Goal: Task Accomplishment & Management: Complete application form

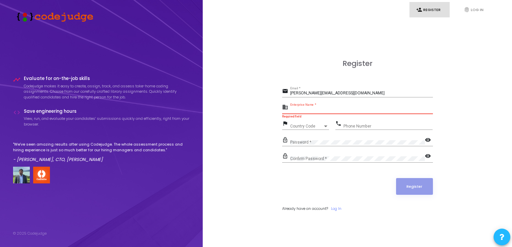
paste input "Payoneer"
type input "Payoneer"
click at [314, 122] on div "Country Code Country Code" at bounding box center [309, 125] width 39 height 10
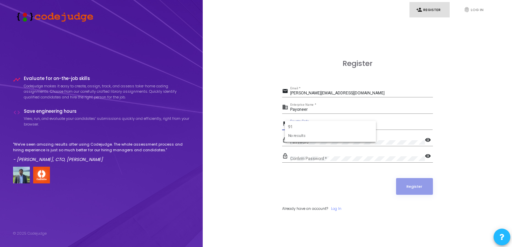
type input "9"
type input "indi"
click at [362, 121] on div "Phone Number" at bounding box center [387, 125] width 89 height 10
type input "8076101122"
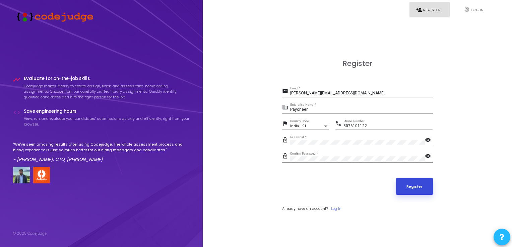
click at [409, 184] on button "Register" at bounding box center [414, 186] width 37 height 17
click at [344, 95] on input "[PERSON_NAME][EMAIL_ADDRESS][DOMAIN_NAME]" at bounding box center [361, 93] width 143 height 5
type input "[EMAIL_ADDRESS][PERSON_NAME][DOMAIN_NAME]"
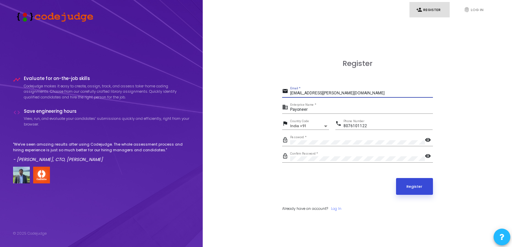
click at [412, 186] on button "Register" at bounding box center [414, 186] width 37 height 17
click at [405, 192] on button "Register" at bounding box center [414, 186] width 37 height 17
